Goal: Transaction & Acquisition: Purchase product/service

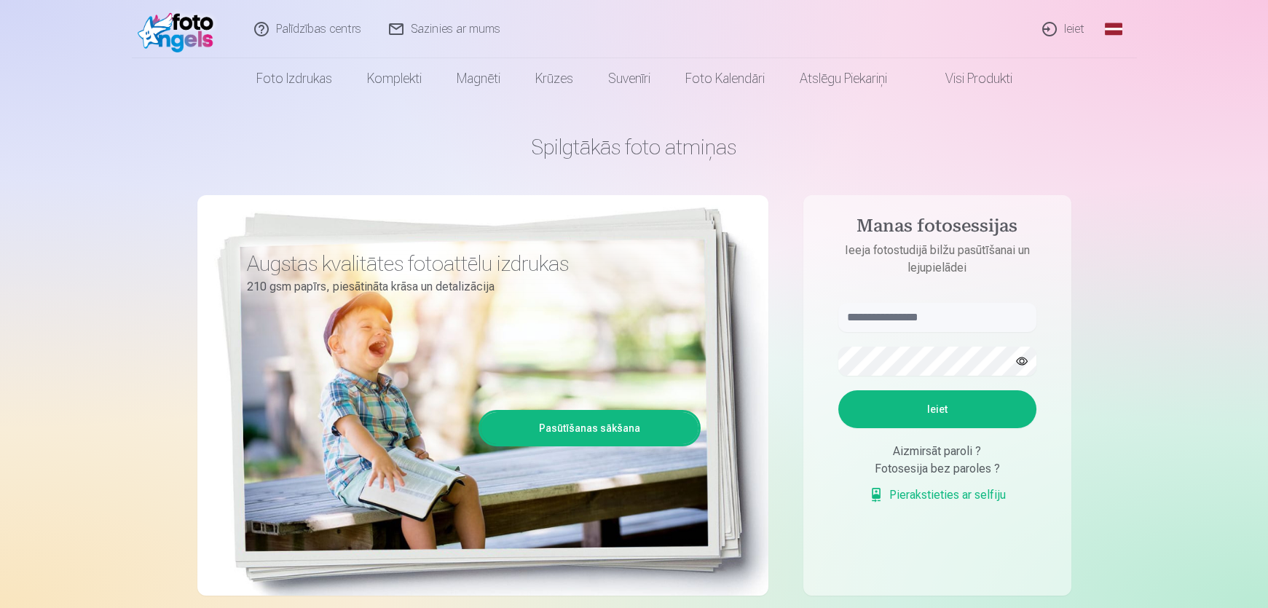
click at [1065, 25] on link "Ieiet" at bounding box center [1064, 29] width 70 height 58
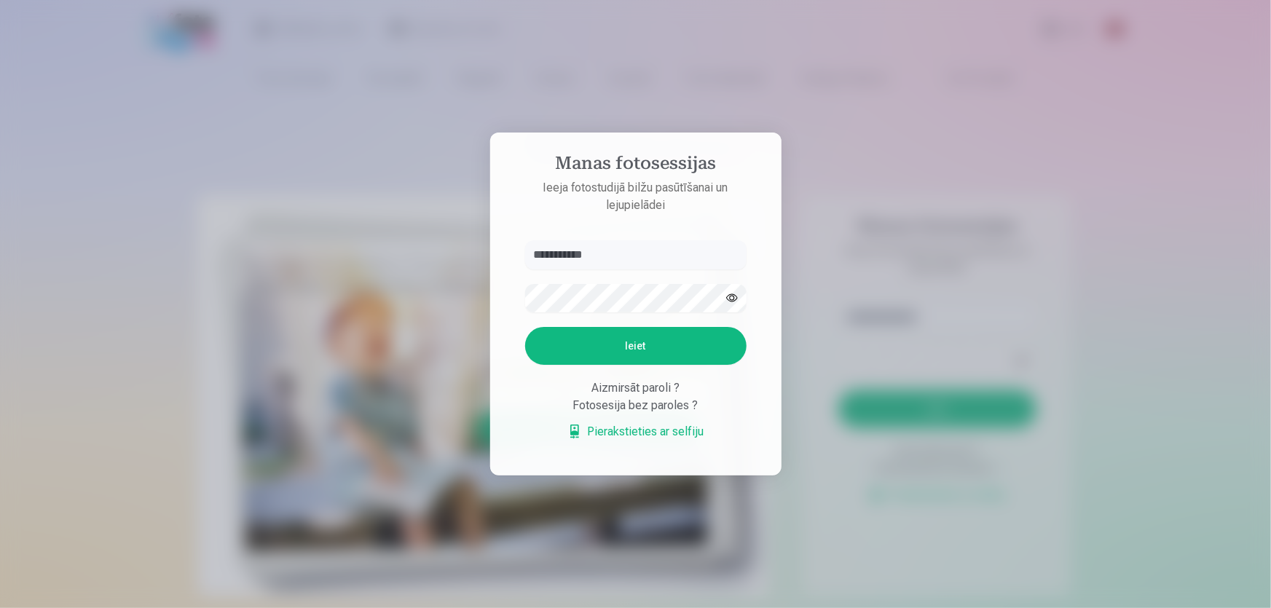
type input "**********"
click at [525, 327] on button "Ieiet" at bounding box center [635, 346] width 221 height 38
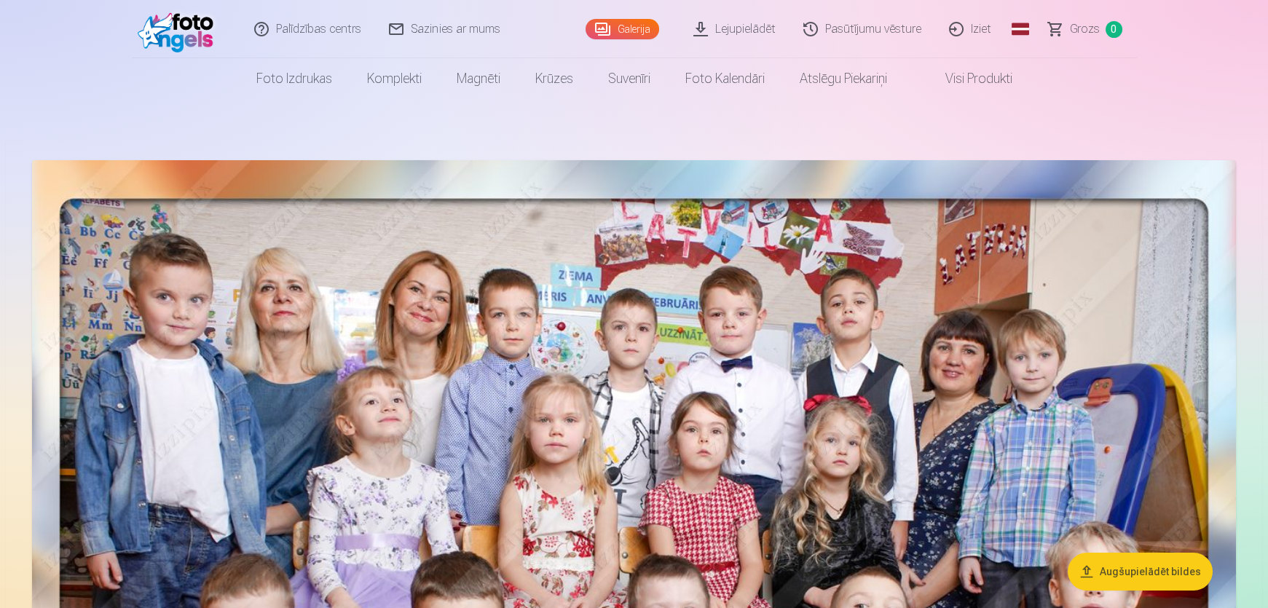
click at [849, 33] on link "Pasūtījumu vēsture" at bounding box center [863, 29] width 146 height 58
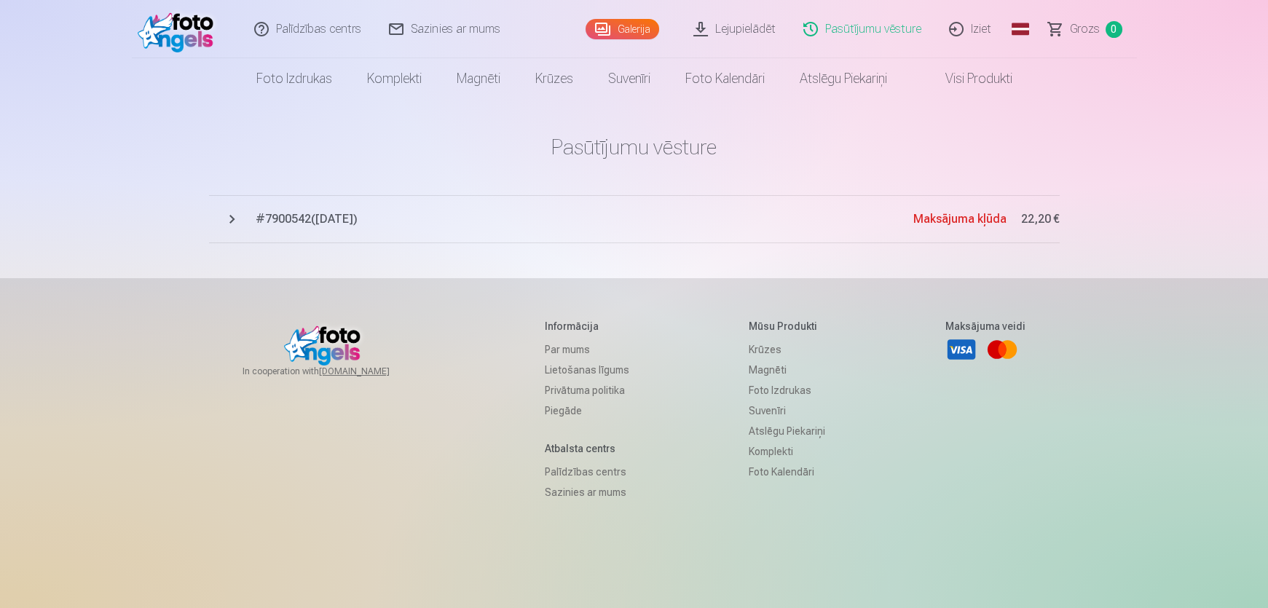
click at [284, 221] on span "# 7900542 ( [DATE] )" at bounding box center [584, 218] width 657 height 17
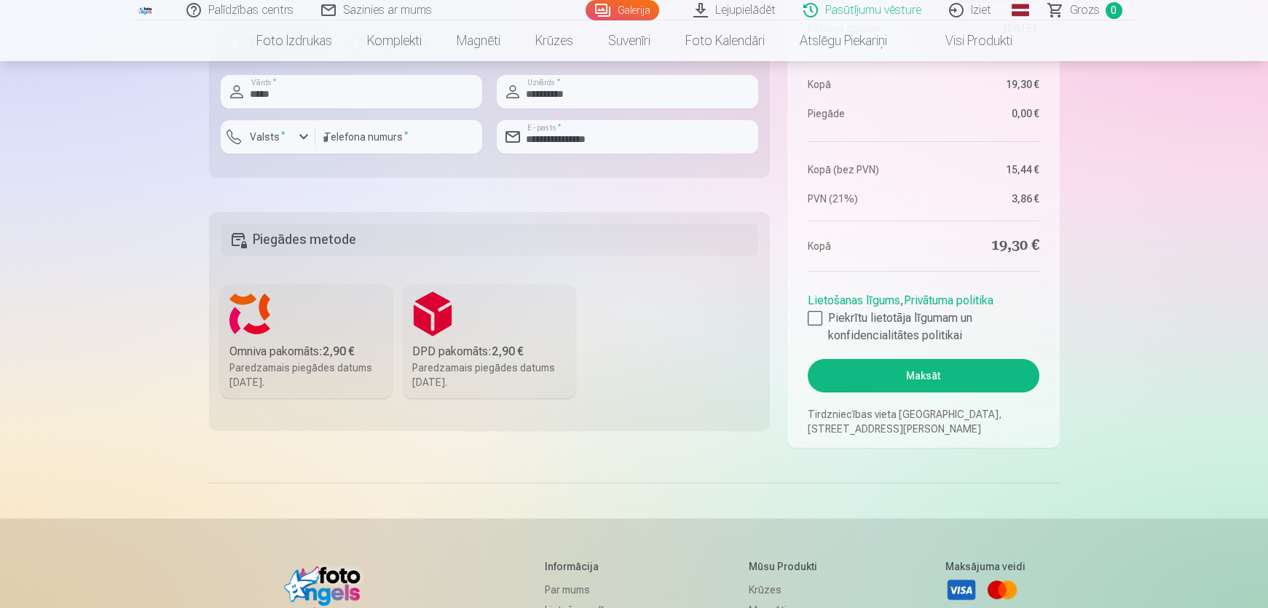
scroll to position [1257, 0]
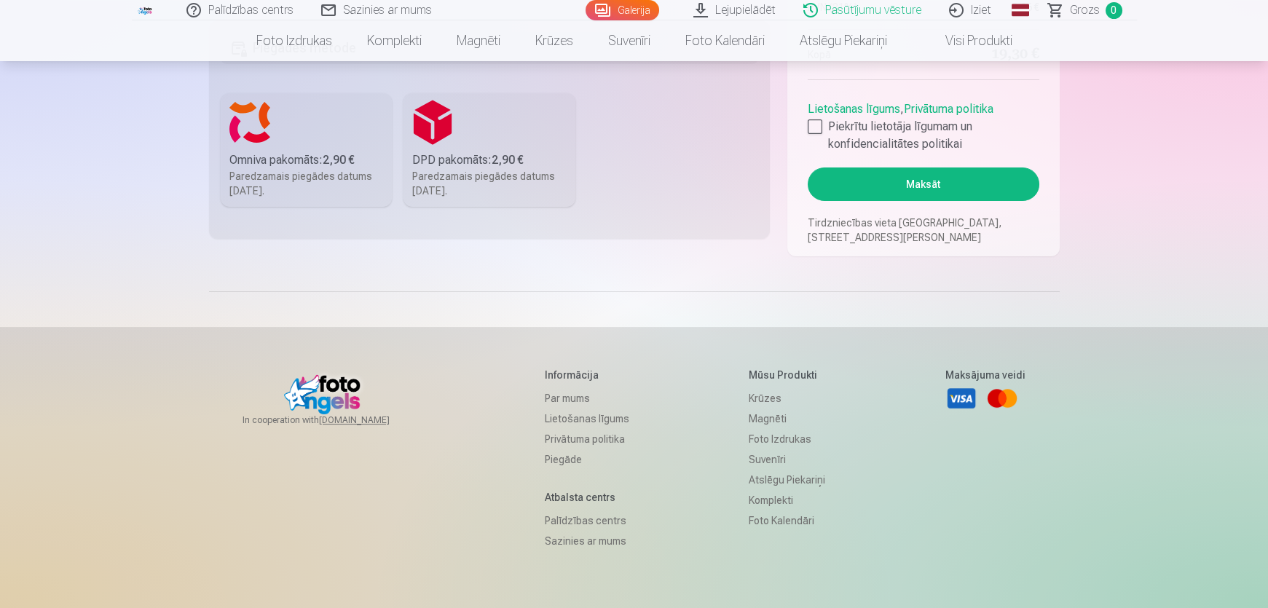
click at [315, 157] on div "Omniva pakomāts : 2,90 €" at bounding box center [306, 159] width 154 height 17
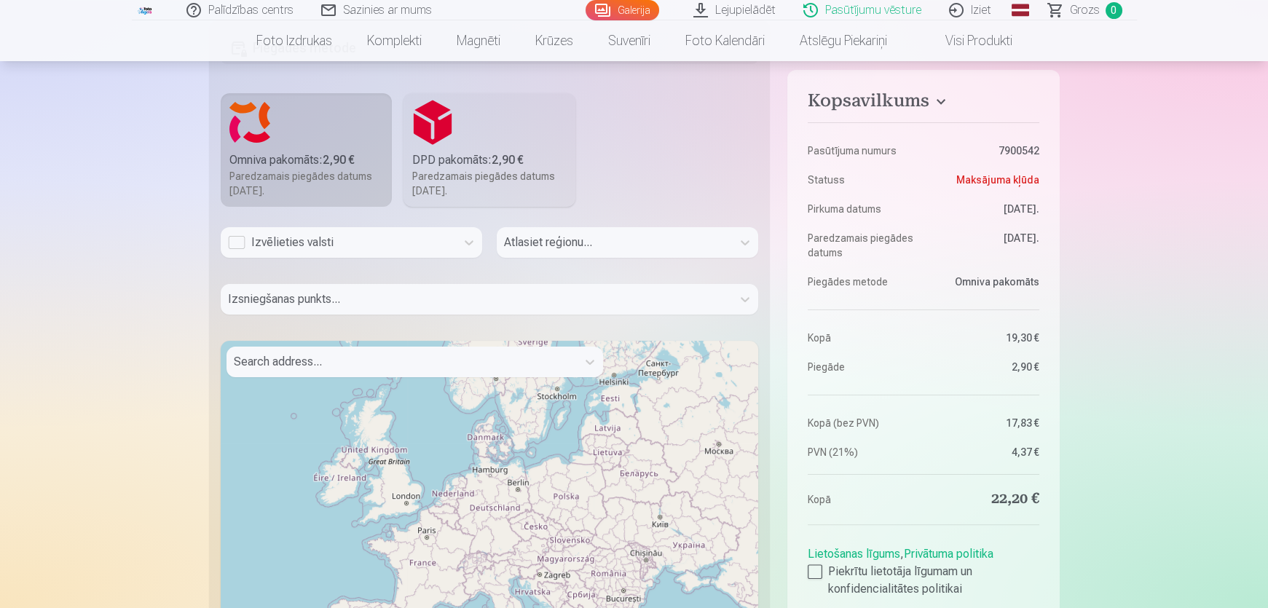
click at [327, 245] on div "Izvēlieties valsti" at bounding box center [338, 242] width 221 height 17
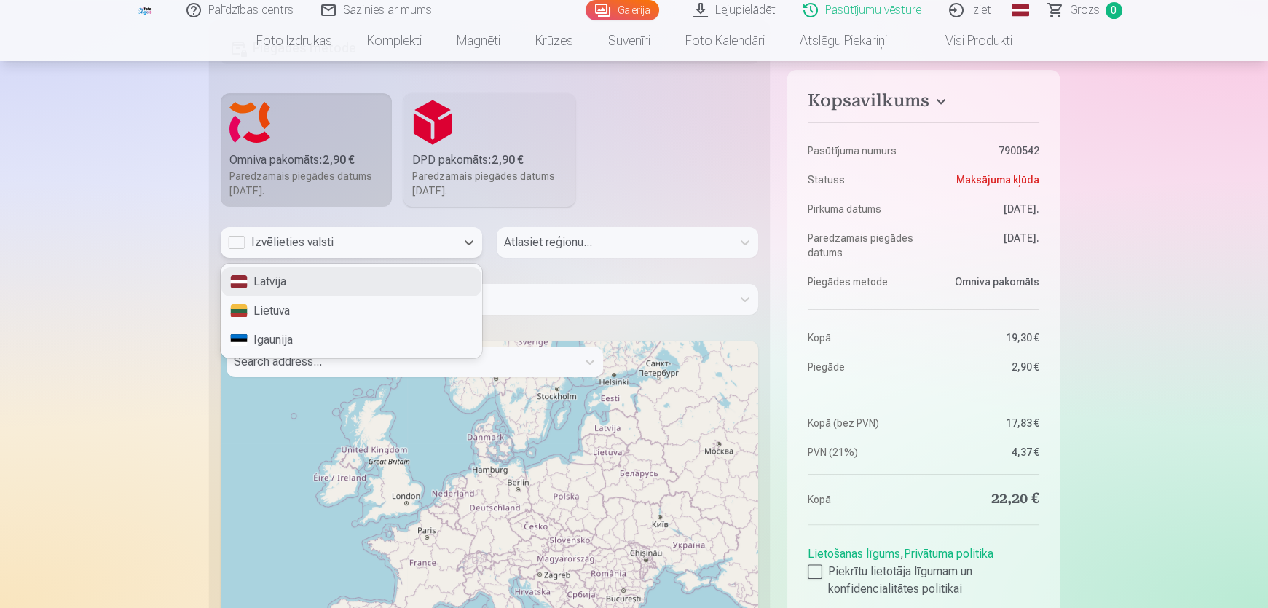
click at [279, 283] on div "Latvija" at bounding box center [351, 281] width 260 height 29
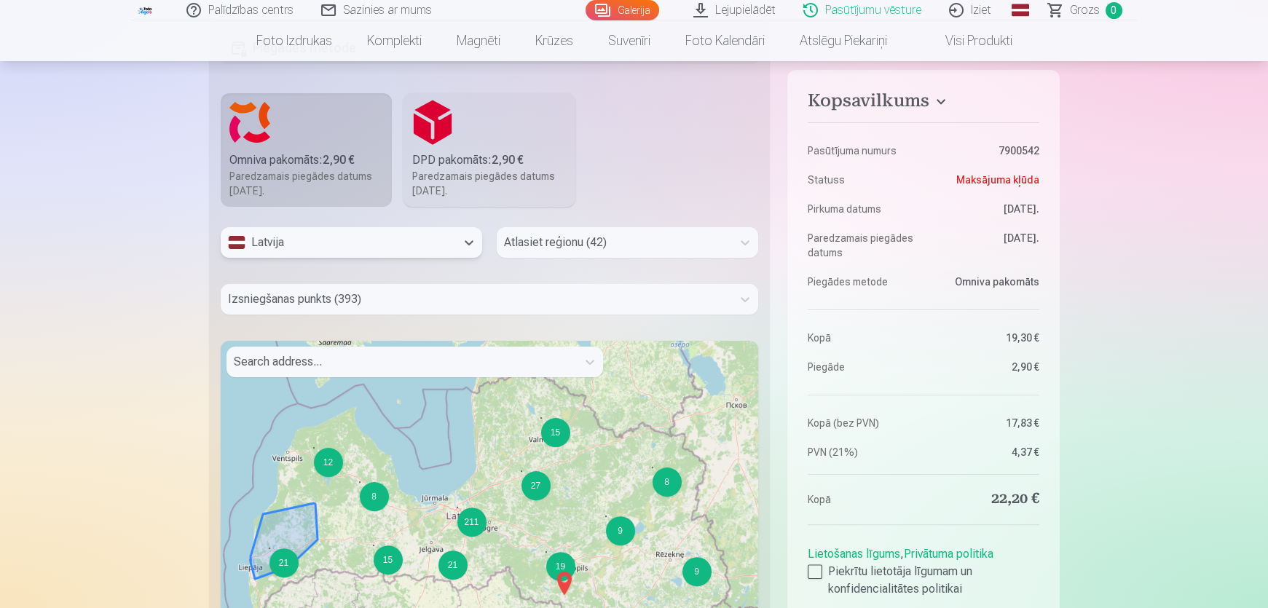
click at [283, 559] on div "21" at bounding box center [283, 562] width 29 height 29
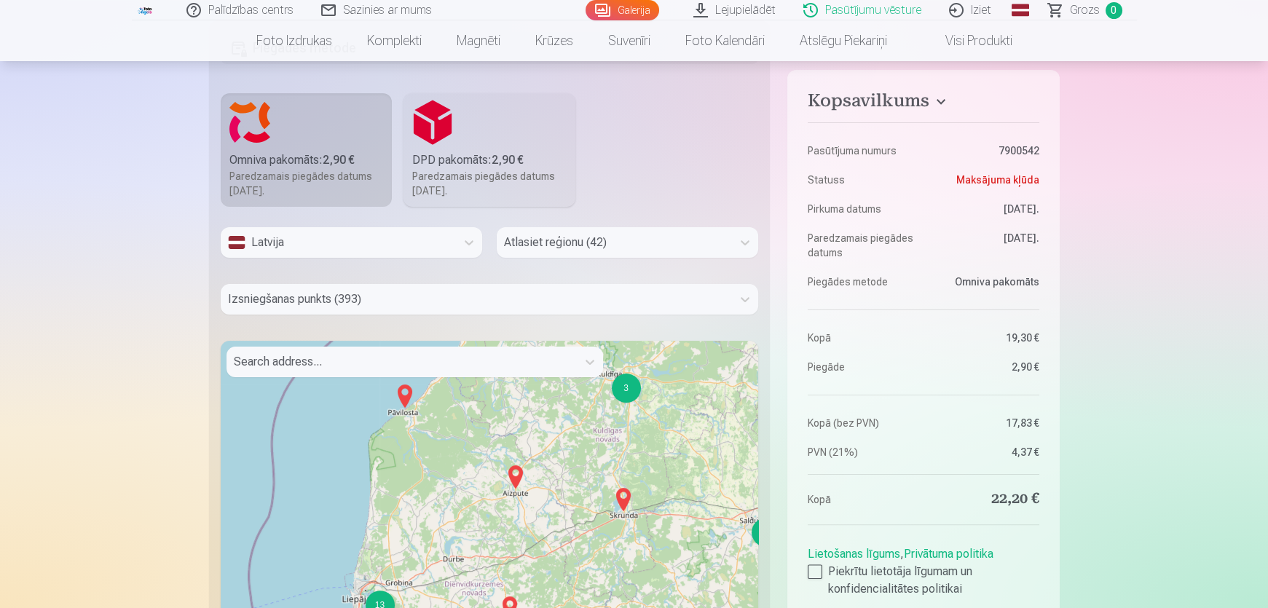
scroll to position [1522, 0]
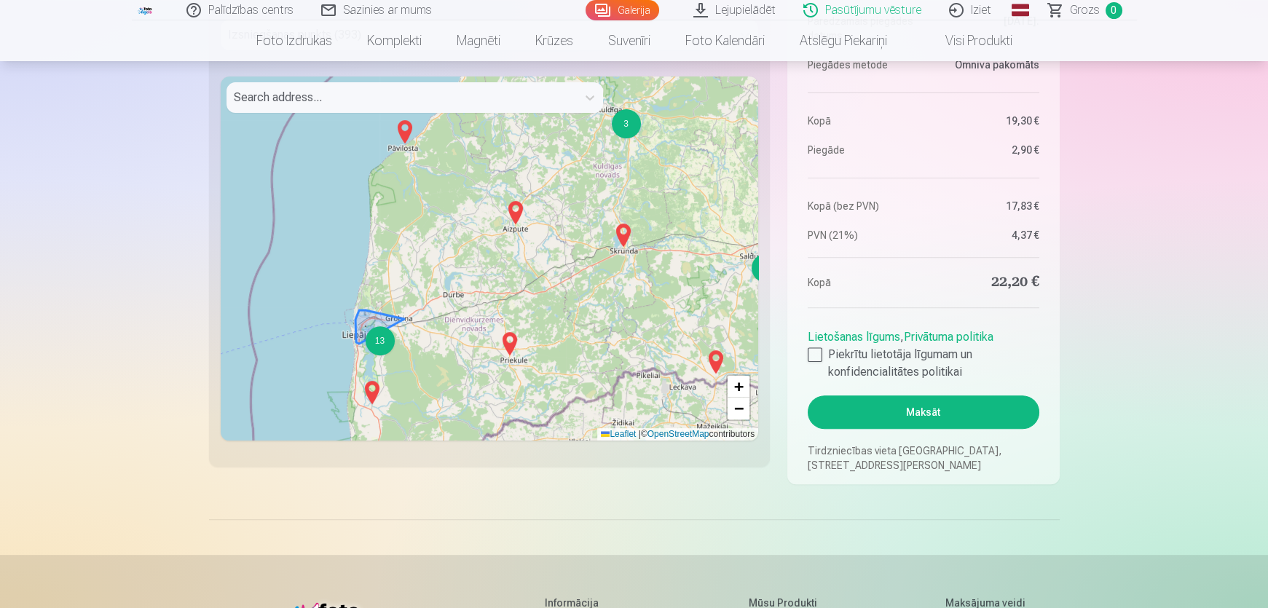
click at [377, 337] on div "13" at bounding box center [380, 340] width 29 height 29
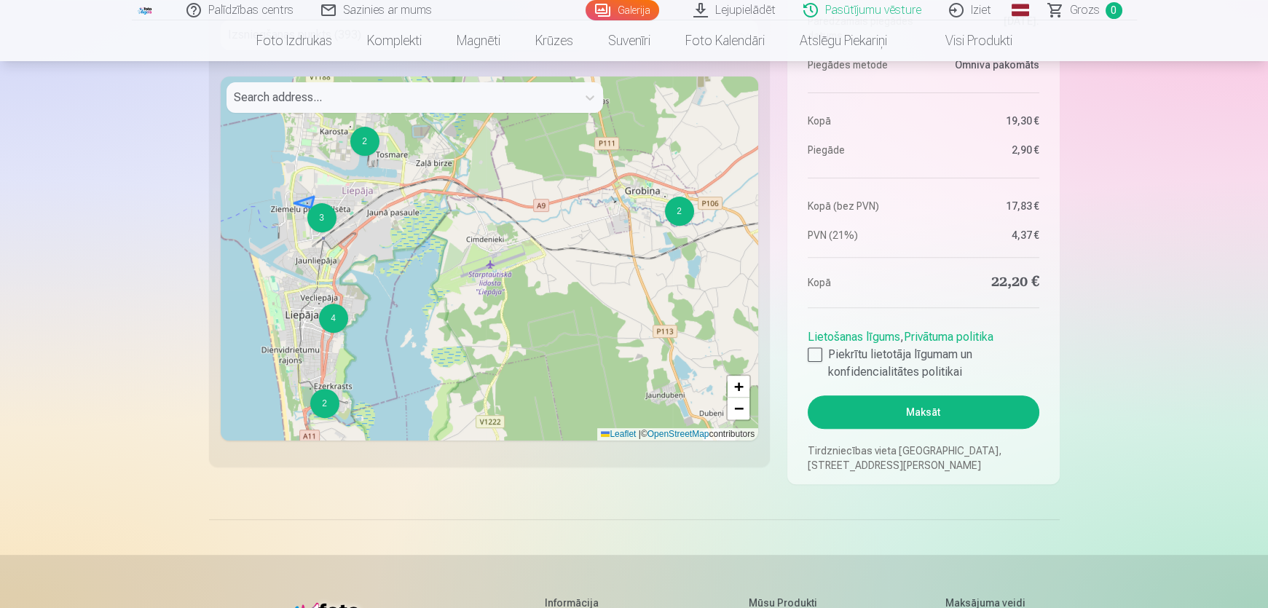
click at [320, 220] on div "3" at bounding box center [321, 217] width 29 height 29
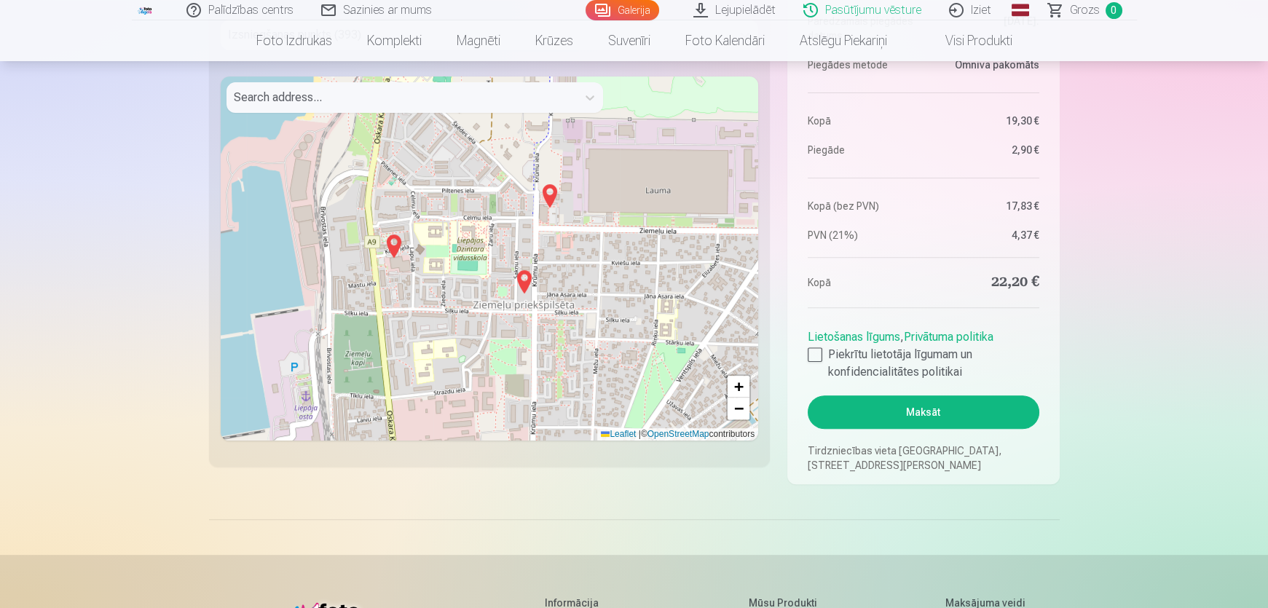
click at [549, 191] on img at bounding box center [549, 195] width 23 height 35
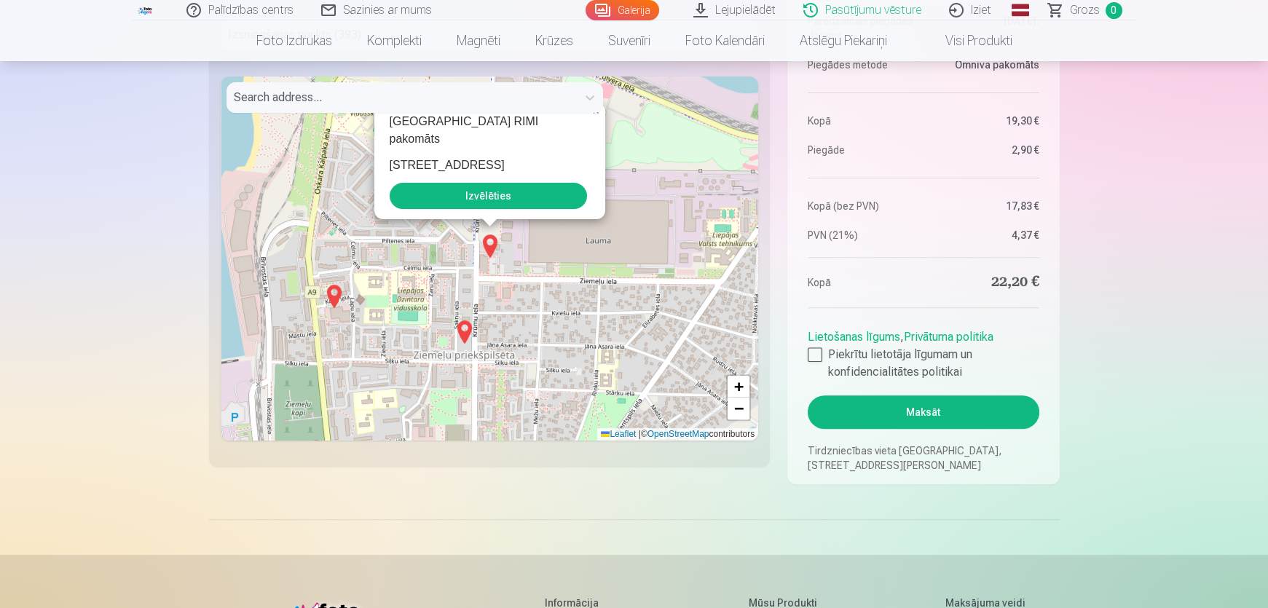
click at [514, 194] on button "Izvēlēties" at bounding box center [488, 196] width 197 height 26
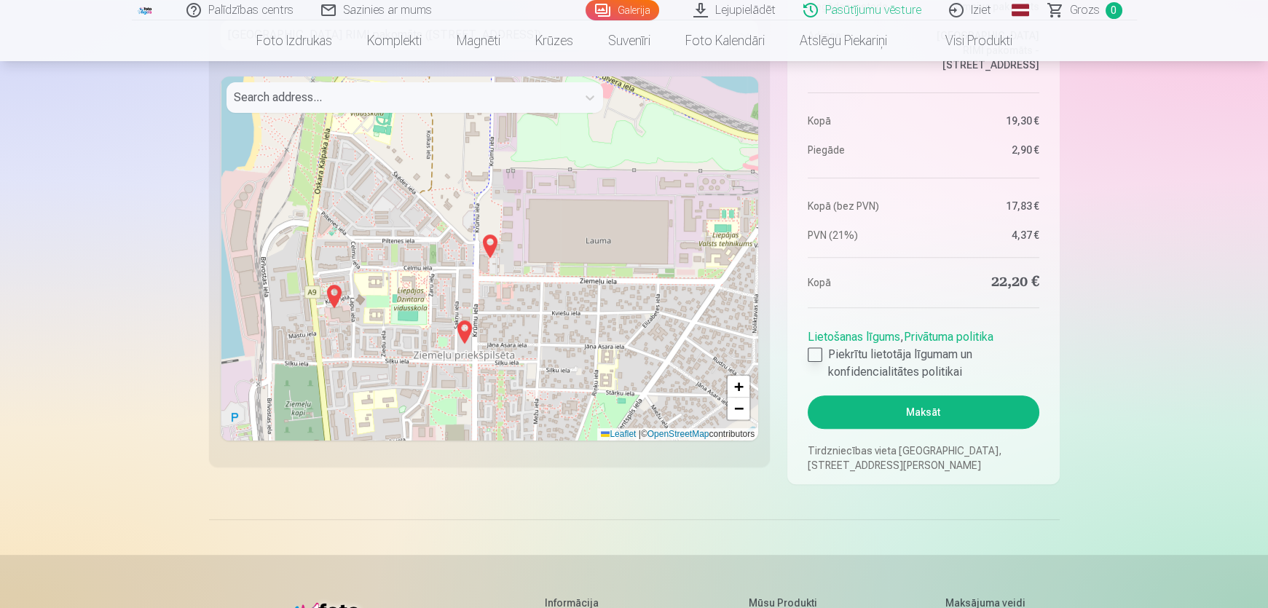
click at [815, 352] on div at bounding box center [814, 354] width 15 height 15
click at [910, 413] on button "Maksāt" at bounding box center [922, 411] width 231 height 33
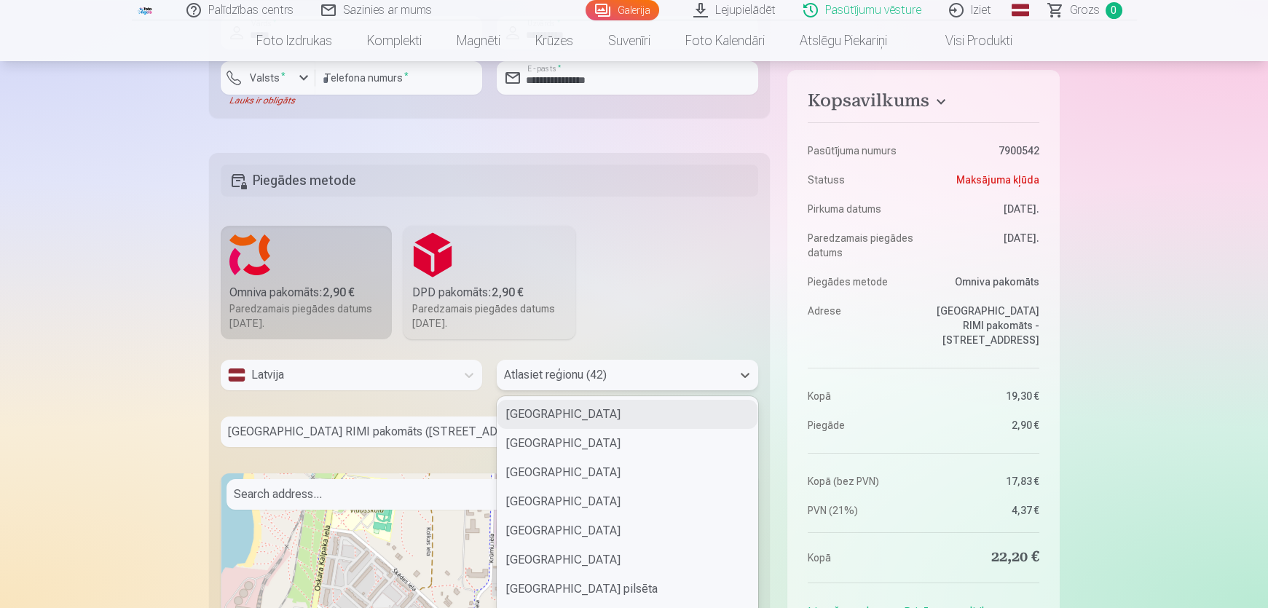
scroll to position [1137, 0]
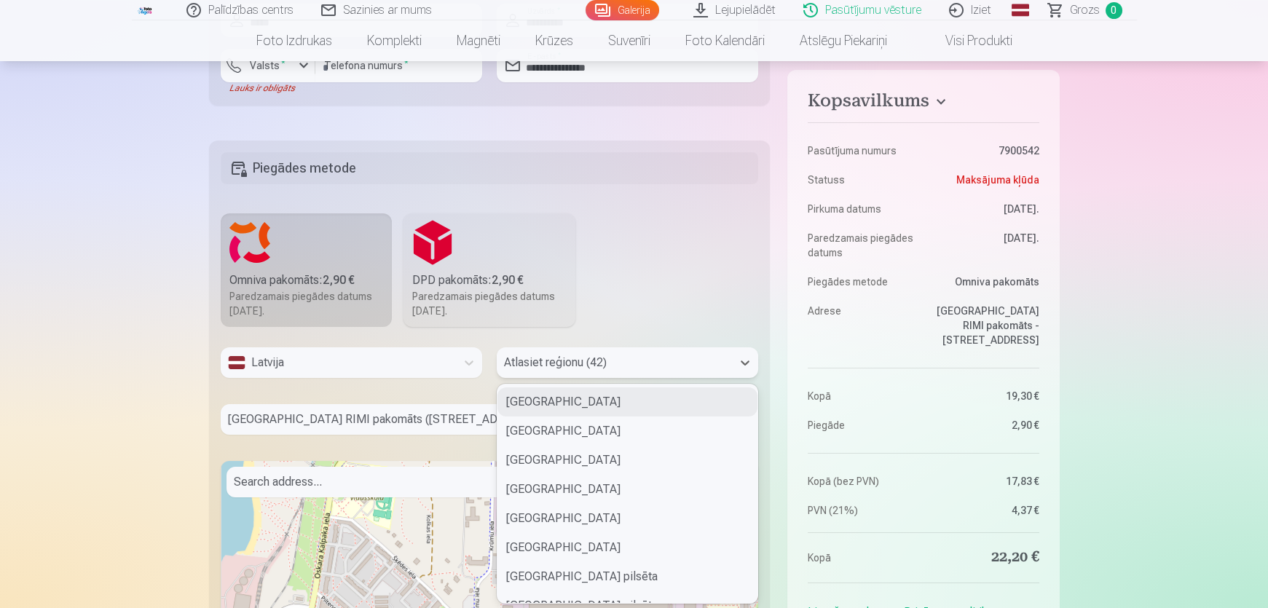
click at [584, 377] on div "42 results available. Use Up and Down to choose options, press Enter to select …" at bounding box center [627, 368] width 261 height 42
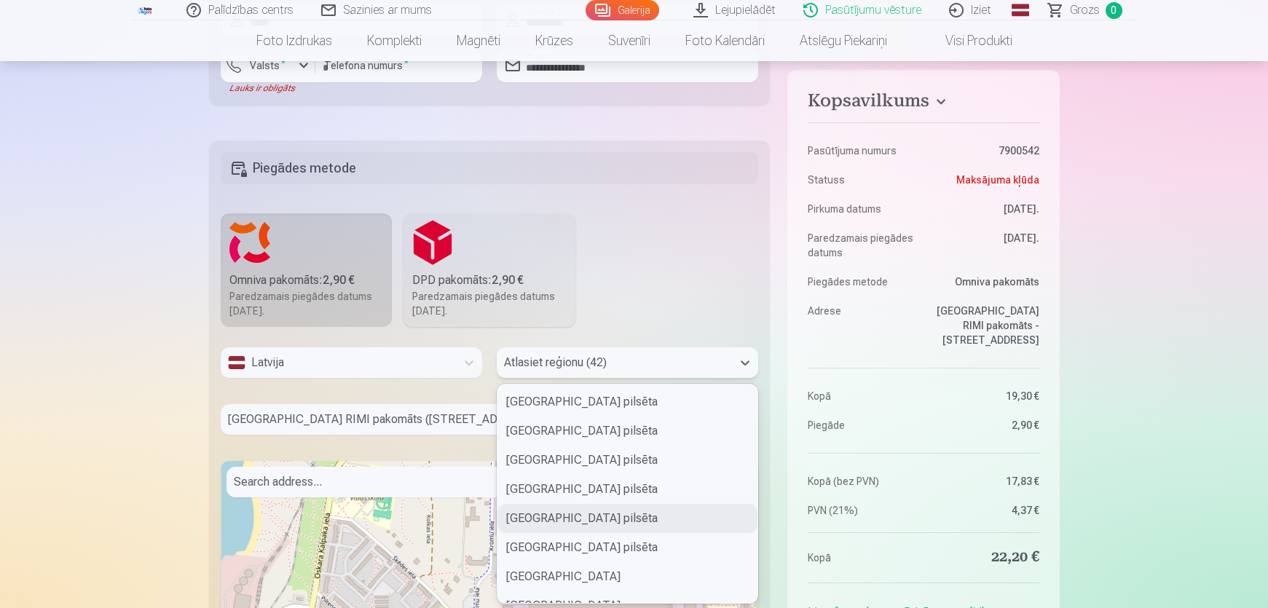
scroll to position [198, 0]
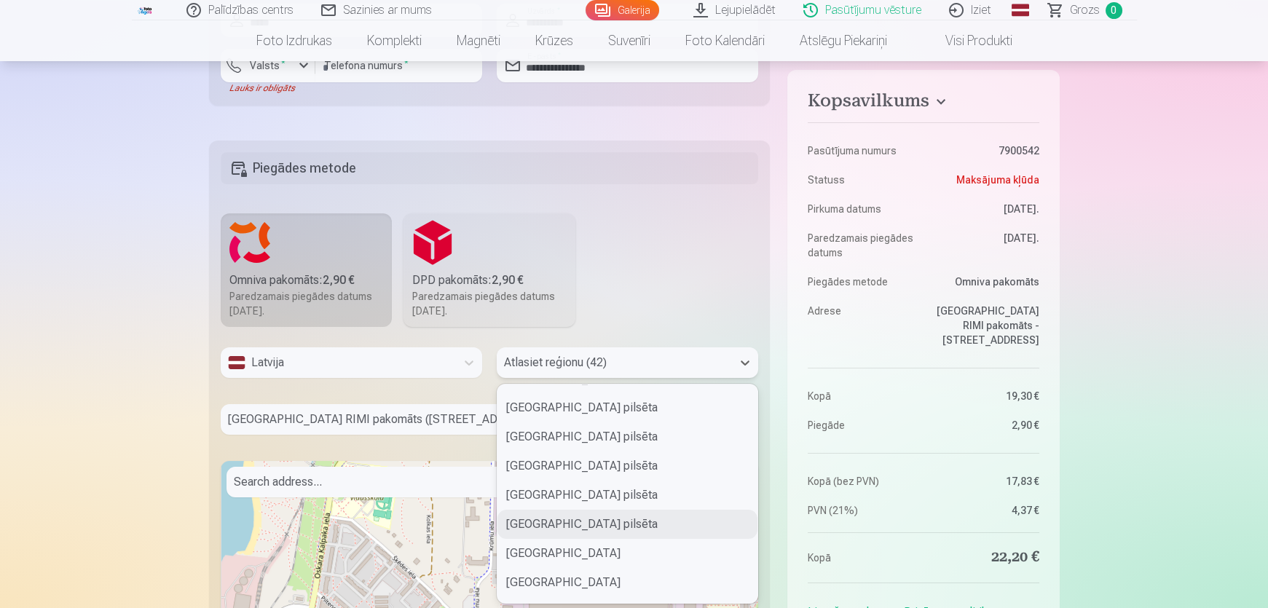
click at [558, 521] on div "[GEOGRAPHIC_DATA] pilsēta" at bounding box center [627, 524] width 260 height 29
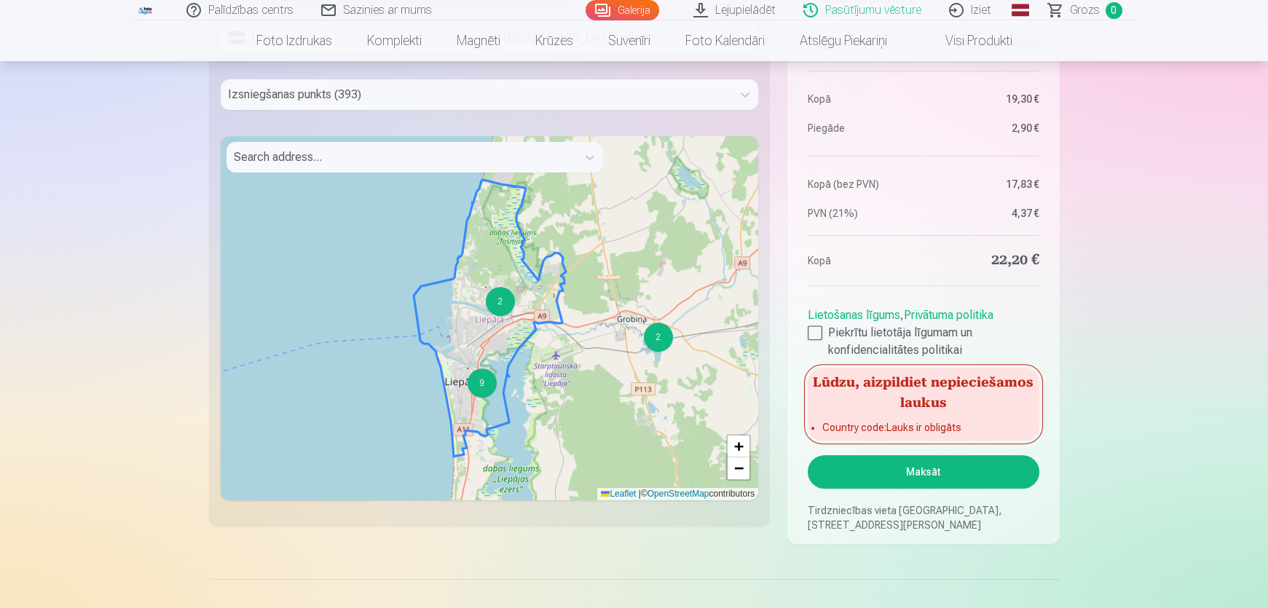
scroll to position [1469, 0]
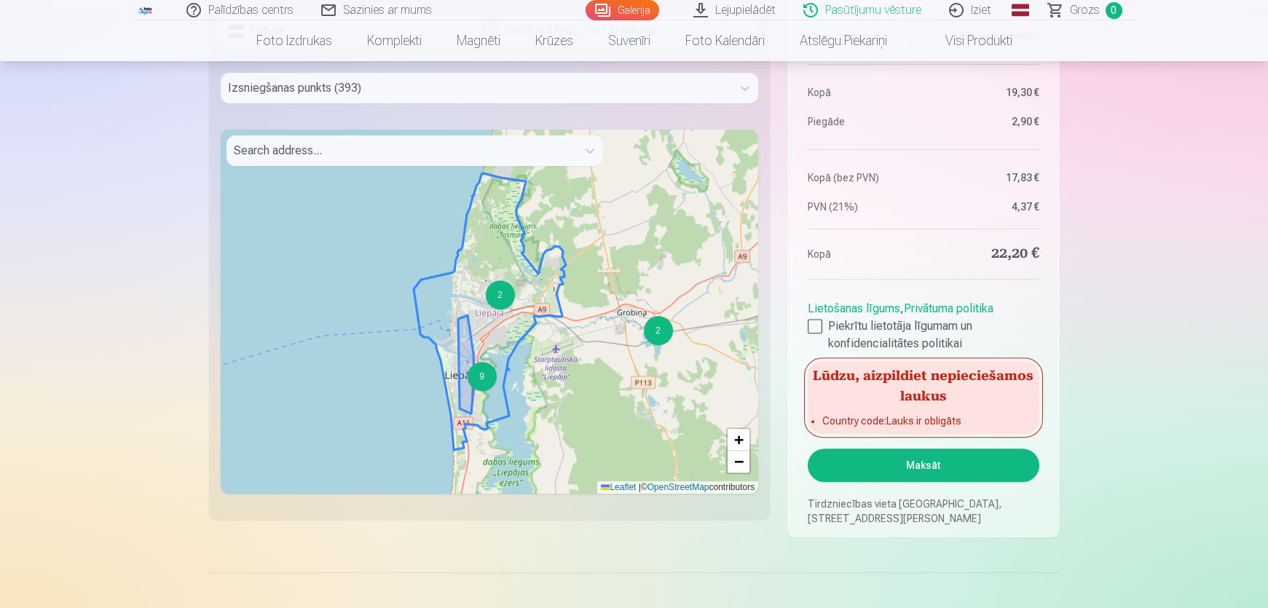
click at [484, 383] on div "9" at bounding box center [481, 376] width 29 height 29
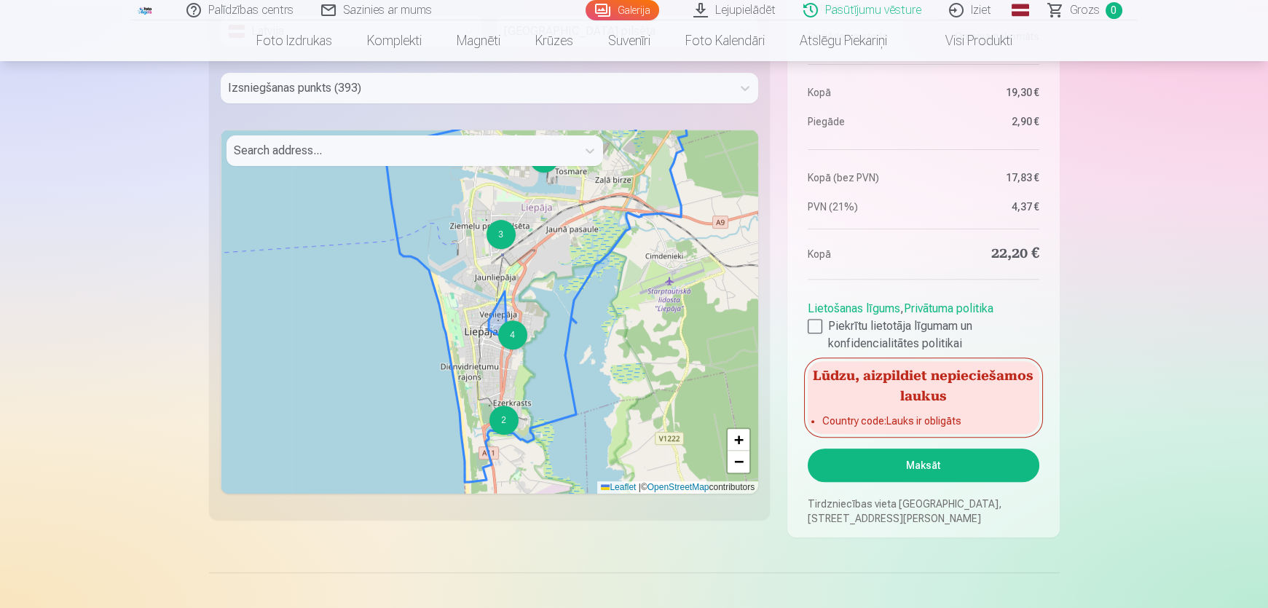
click at [510, 340] on div "4" at bounding box center [512, 334] width 29 height 29
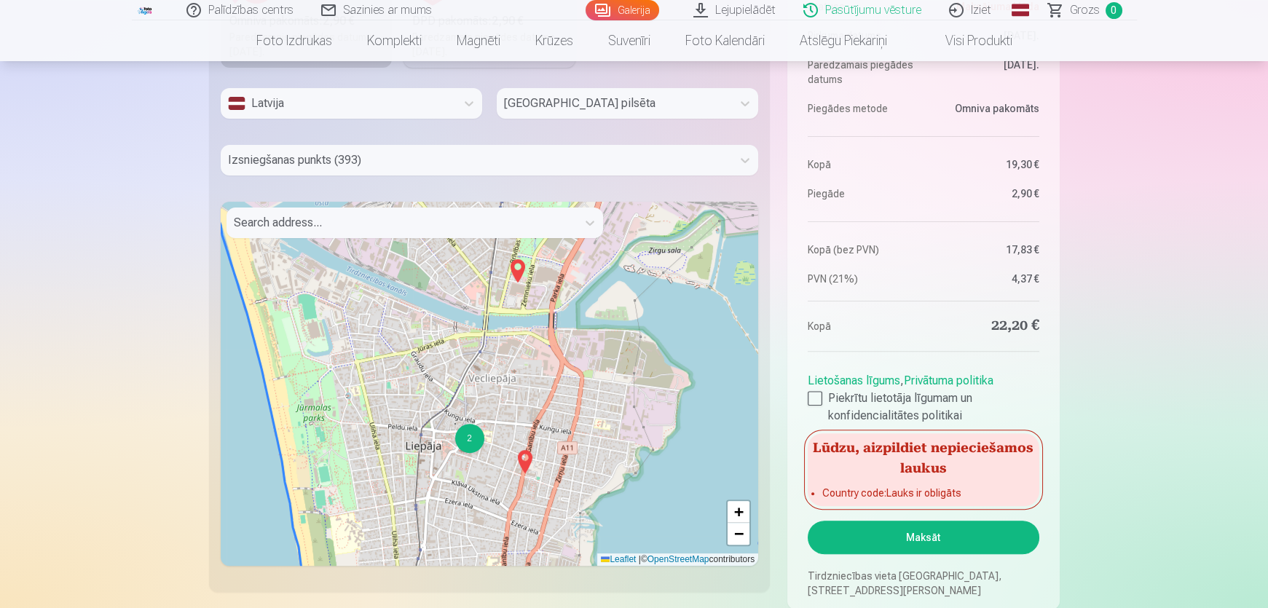
scroll to position [1402, 0]
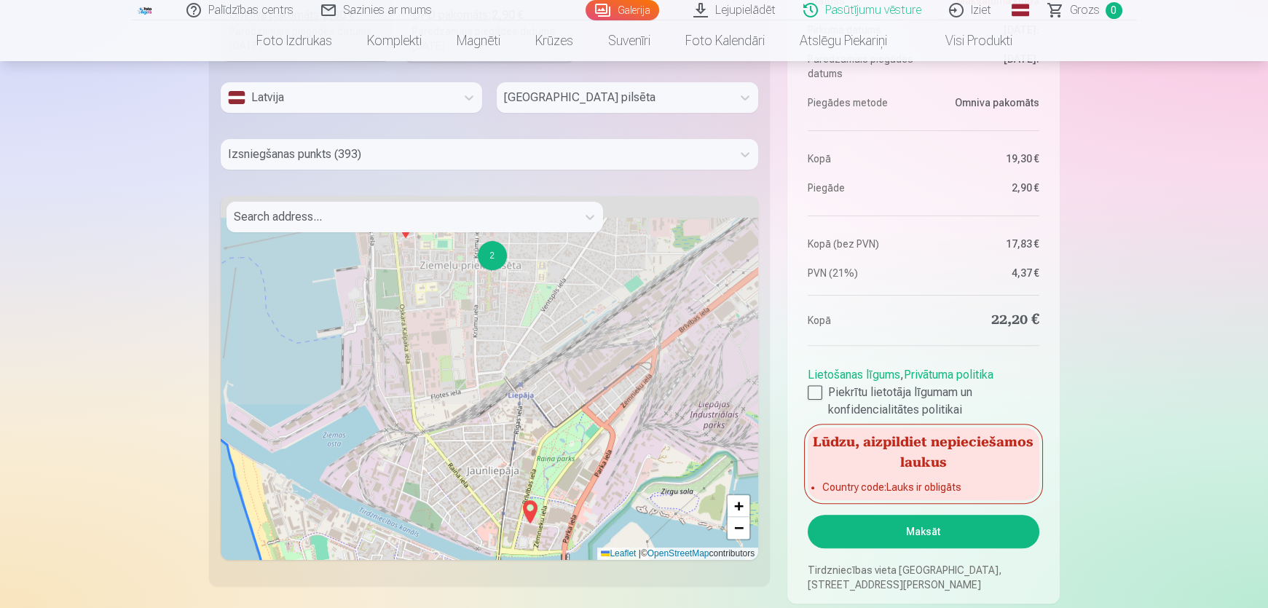
drag, startPoint x: 471, startPoint y: 301, endPoint x: 482, endPoint y: 558, distance: 258.0
click at [482, 558] on div "2 2 + − Leaflet | © OpenStreetMap contributors" at bounding box center [490, 378] width 538 height 364
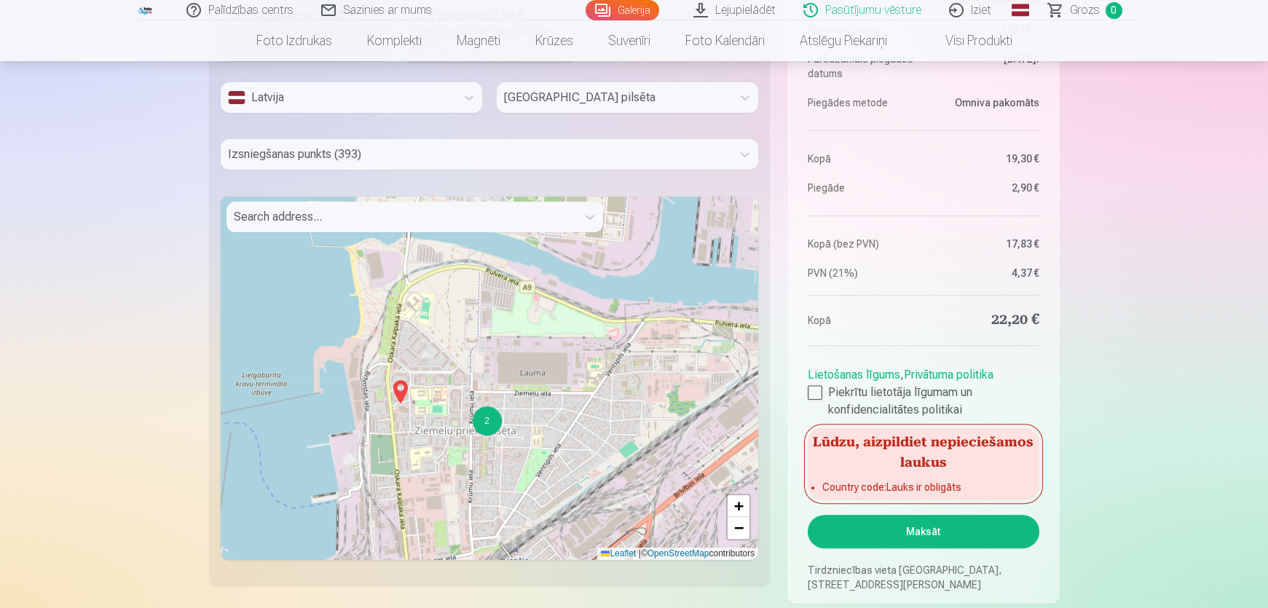
drag, startPoint x: 495, startPoint y: 347, endPoint x: 493, endPoint y: 548, distance: 200.2
click at [493, 548] on div "2 2 + − Leaflet | © OpenStreetMap contributors" at bounding box center [490, 378] width 538 height 364
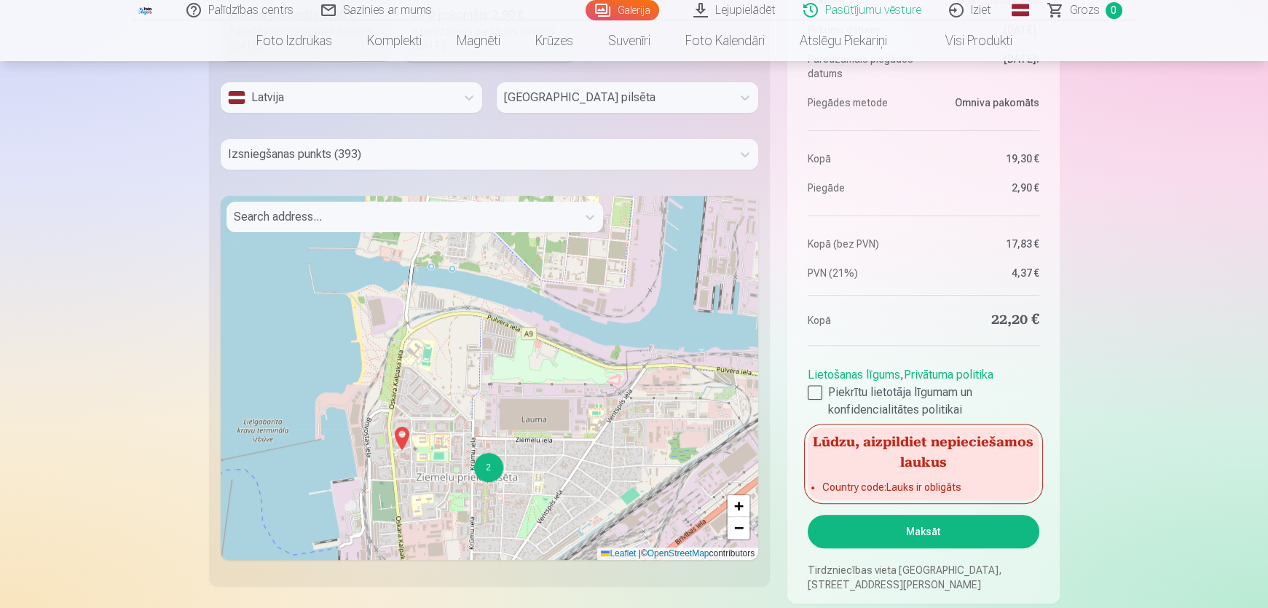
click at [488, 467] on div "2" at bounding box center [487, 467] width 29 height 29
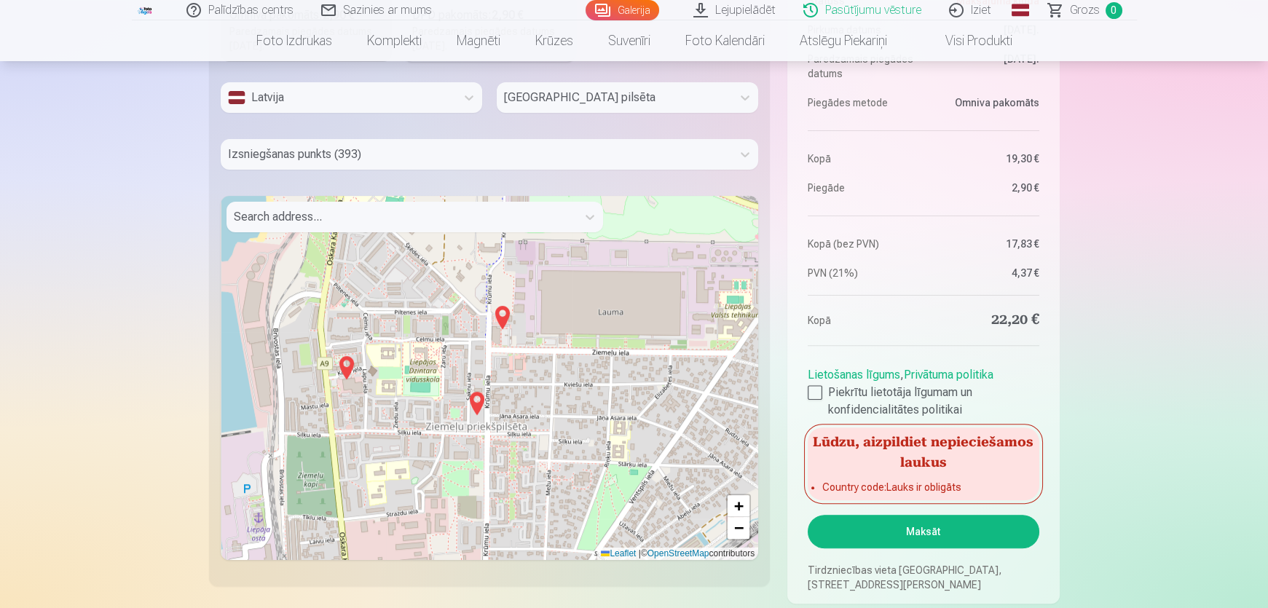
click at [502, 315] on img at bounding box center [501, 317] width 23 height 35
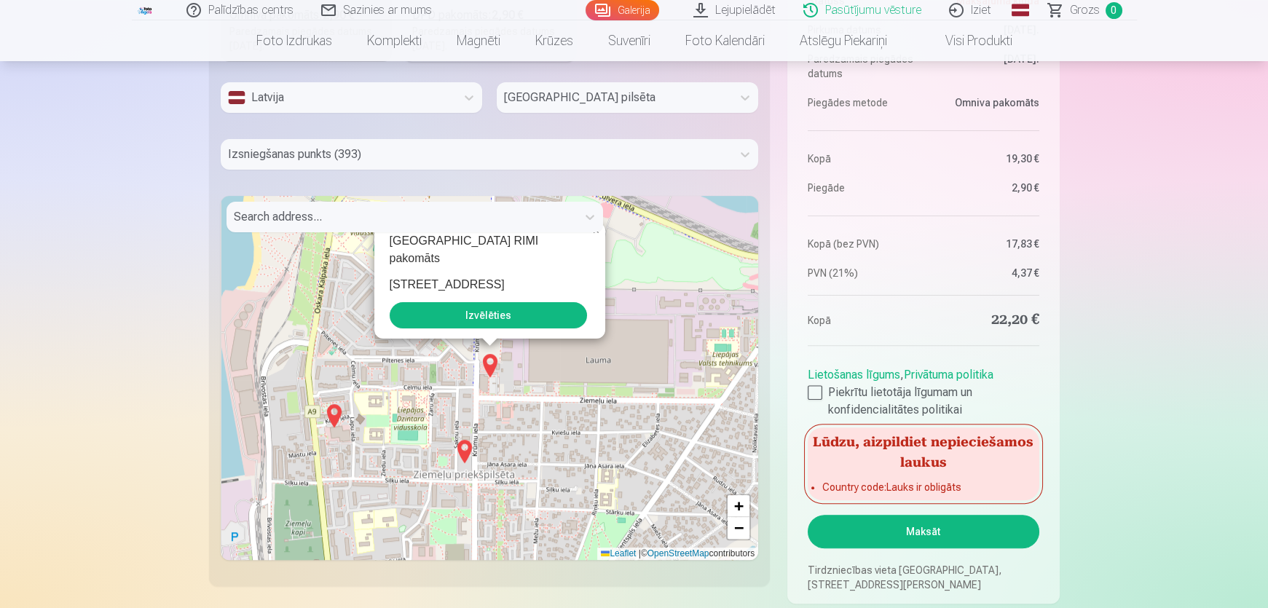
click at [499, 316] on button "Izvēlēties" at bounding box center [488, 315] width 197 height 26
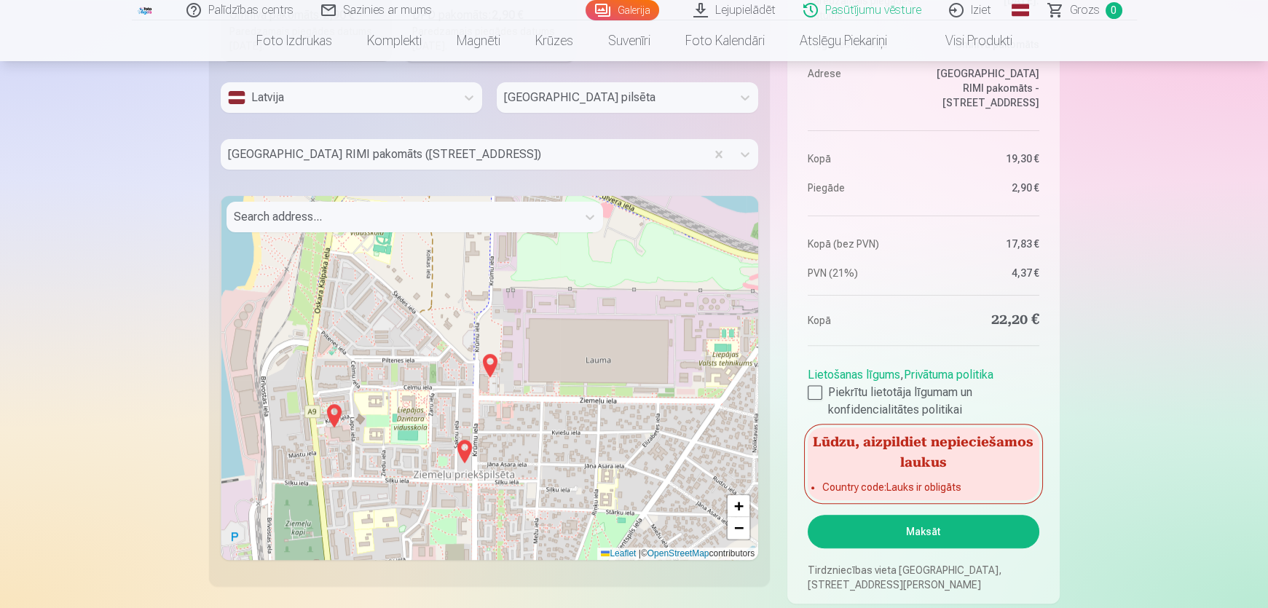
click at [934, 531] on button "Maksāt" at bounding box center [922, 531] width 231 height 33
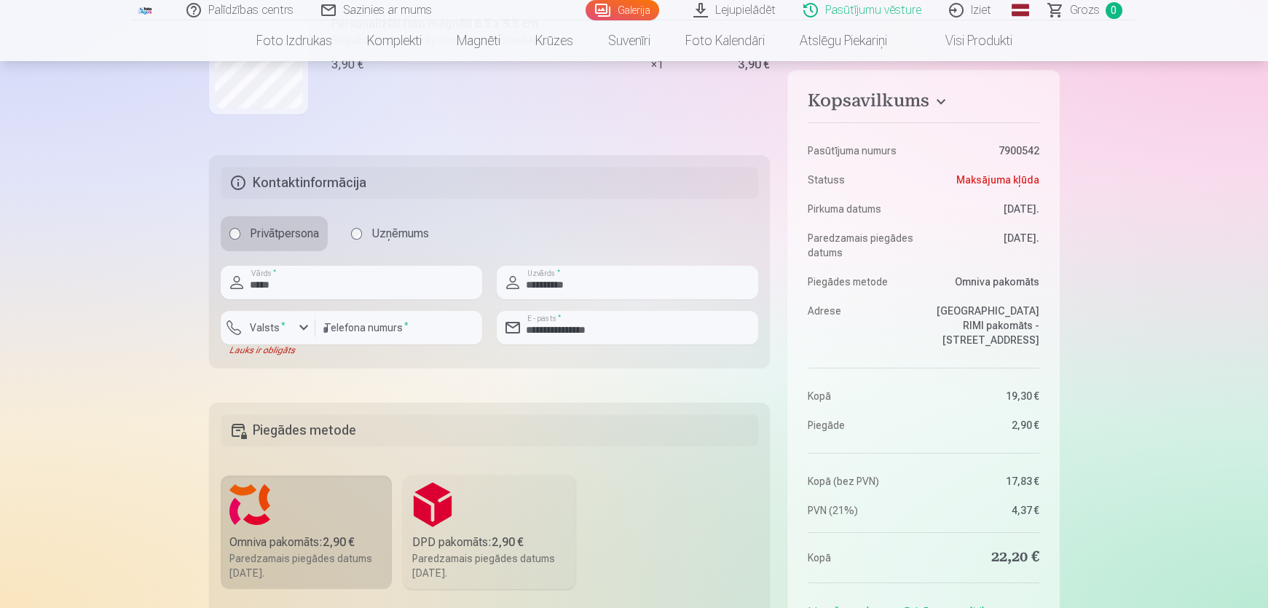
scroll to position [873, 0]
click at [289, 333] on div "button" at bounding box center [272, 332] width 44 height 15
click at [299, 363] on li "+371 Latvija" at bounding box center [280, 363] width 103 height 29
click at [1134, 363] on div "Palīdzības centrs Sazinies ar mums Galerija Lejupielādēt Pasūtījumu vēsture Izi…" at bounding box center [634, 365] width 1268 height 2477
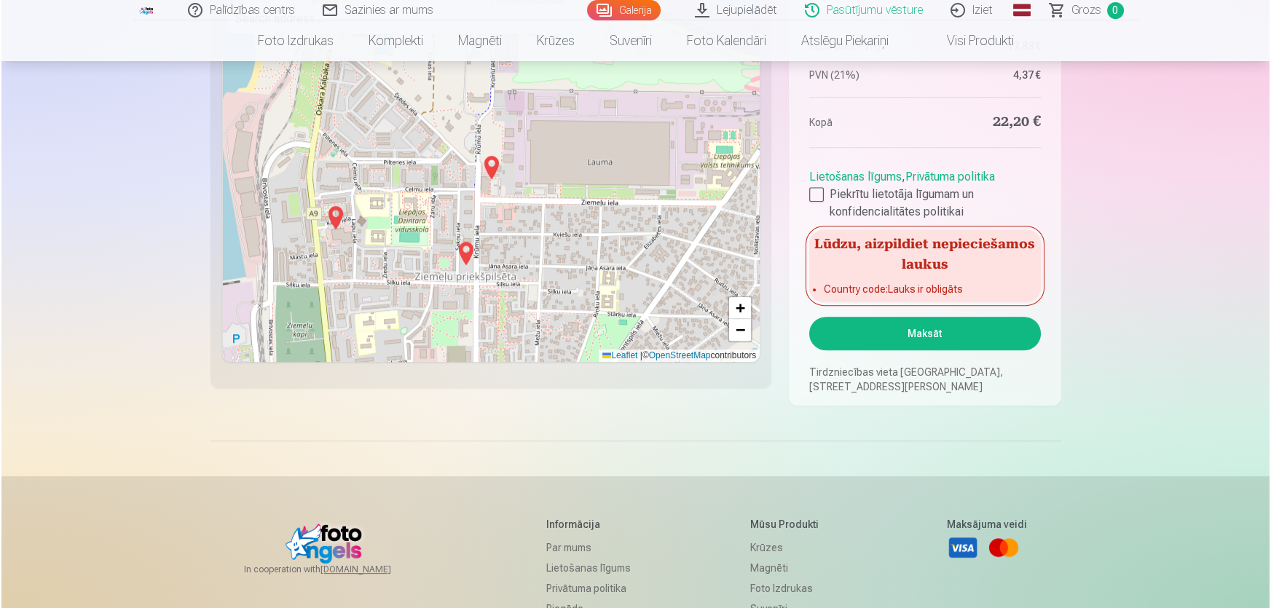
scroll to position [1601, 0]
click at [891, 332] on button "Maksāt" at bounding box center [922, 332] width 231 height 33
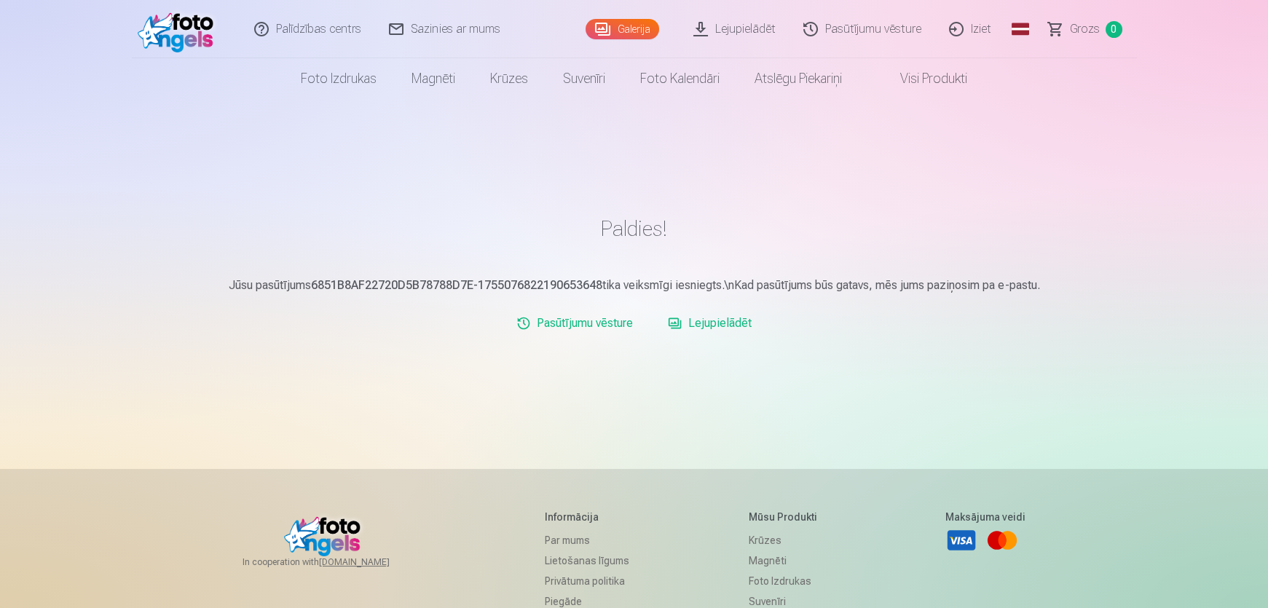
click at [706, 320] on link "Lejupielādēt" at bounding box center [709, 323] width 95 height 29
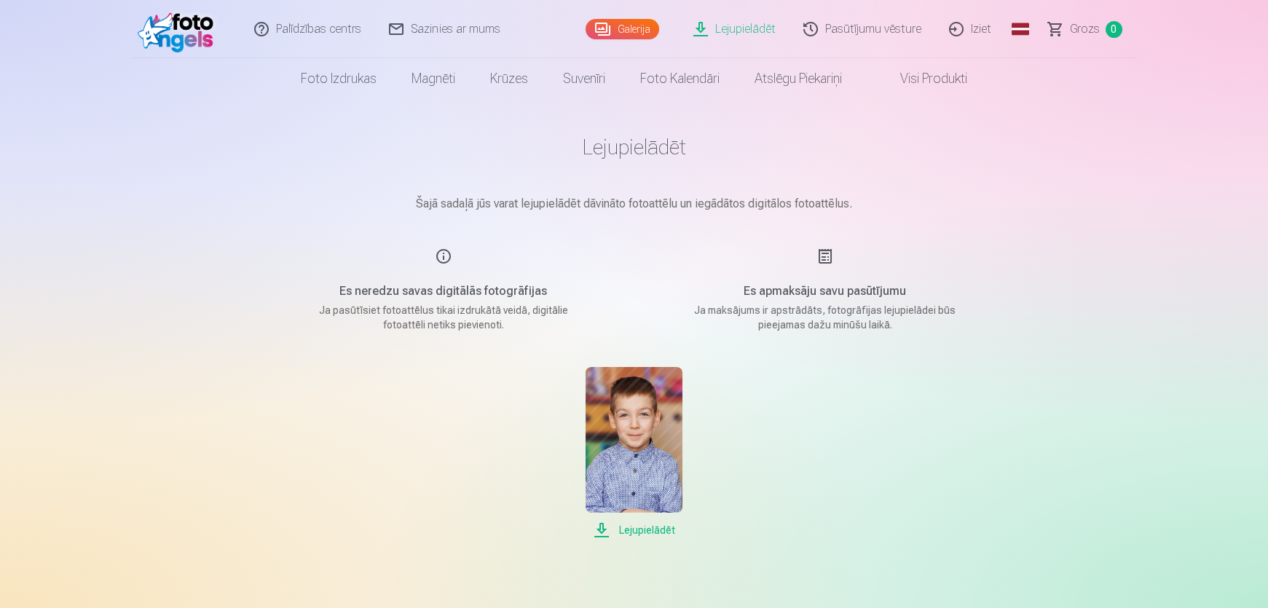
click at [631, 533] on span "Lejupielādēt" at bounding box center [633, 529] width 97 height 17
click at [978, 27] on link "Iziet" at bounding box center [971, 29] width 70 height 58
